Goal: Task Accomplishment & Management: Manage account settings

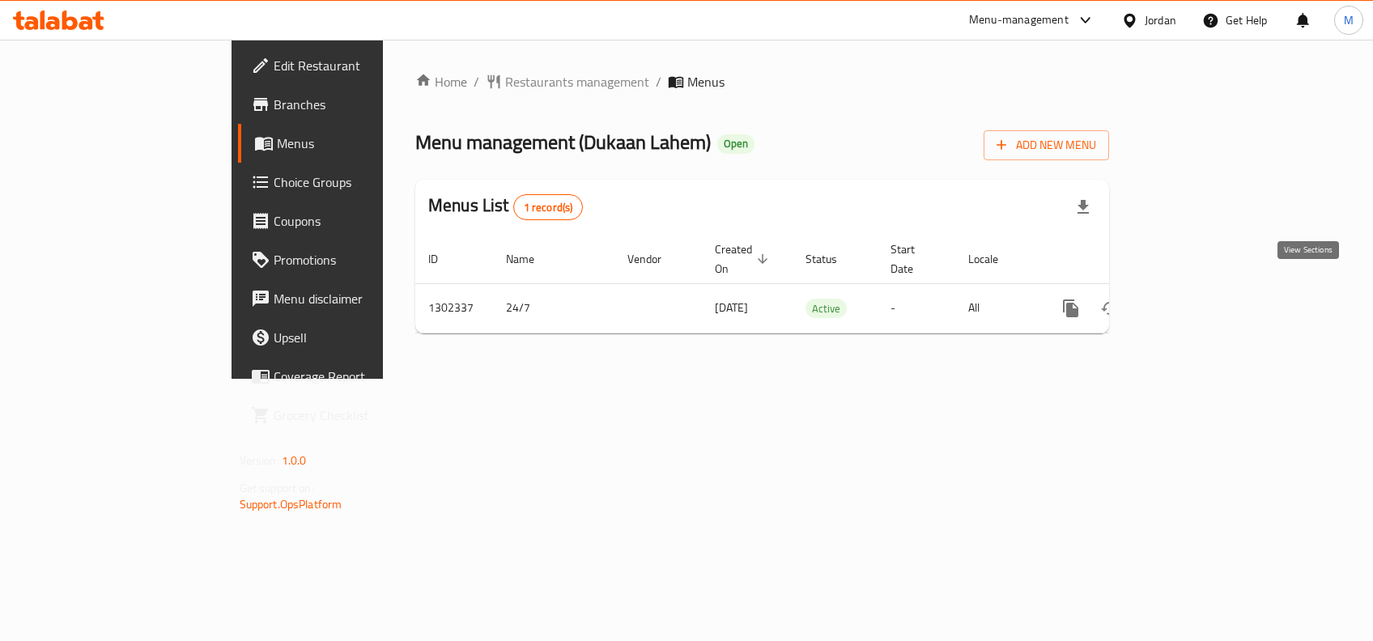
click at [1207, 302] on link "enhanced table" at bounding box center [1188, 308] width 39 height 39
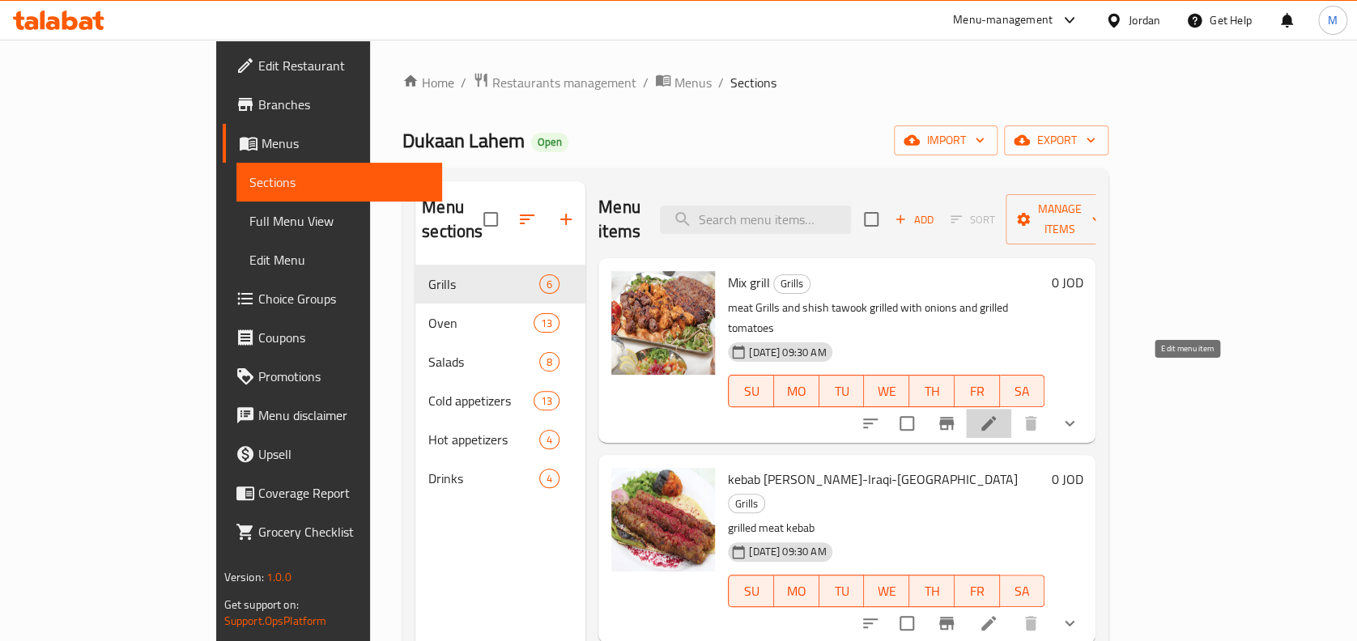
click at [998, 414] on icon at bounding box center [988, 423] width 19 height 19
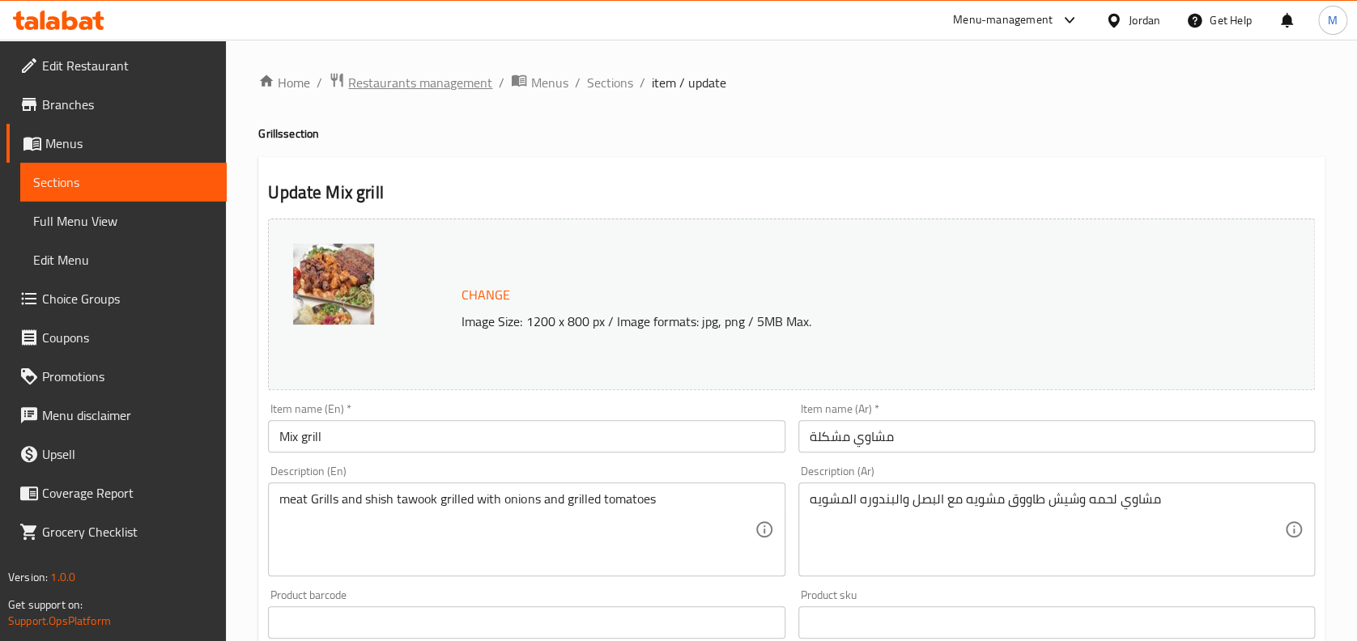
click at [469, 81] on span "Restaurants management" at bounding box center [420, 82] width 144 height 19
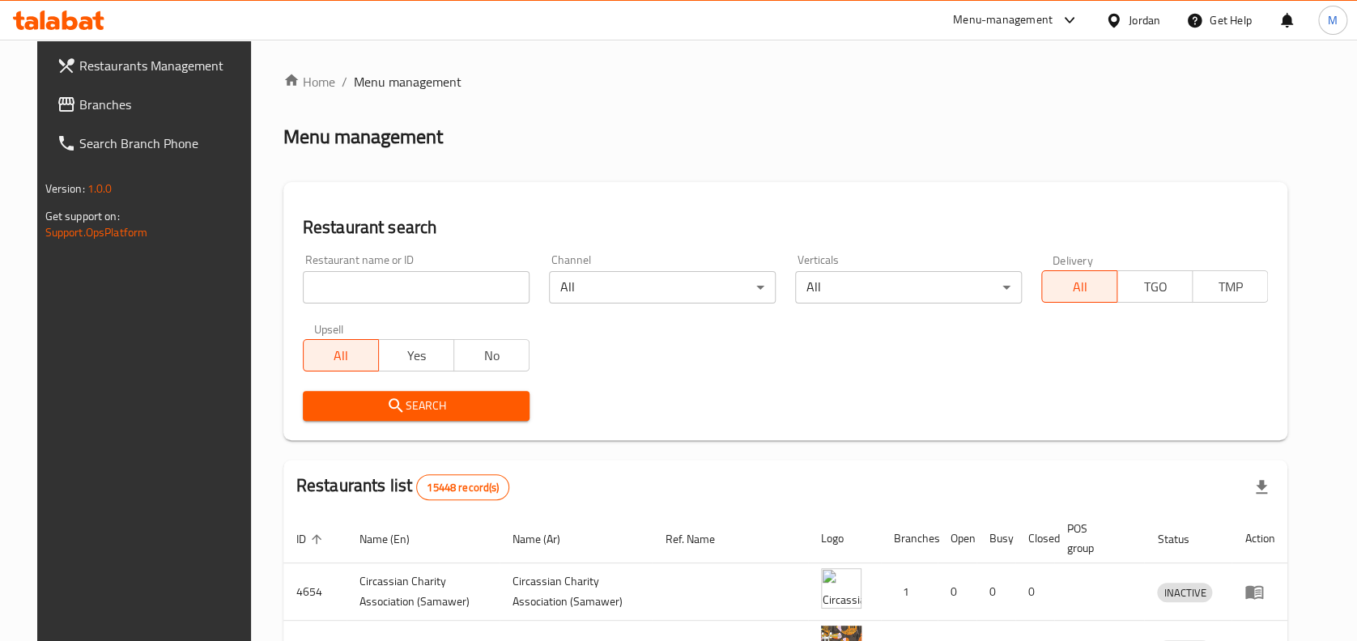
click at [1019, 21] on div "Menu-management" at bounding box center [1003, 20] width 100 height 19
click at [973, 108] on div "Agent Campaigns Center" at bounding box center [911, 109] width 148 height 37
